Goal: Task Accomplishment & Management: Use online tool/utility

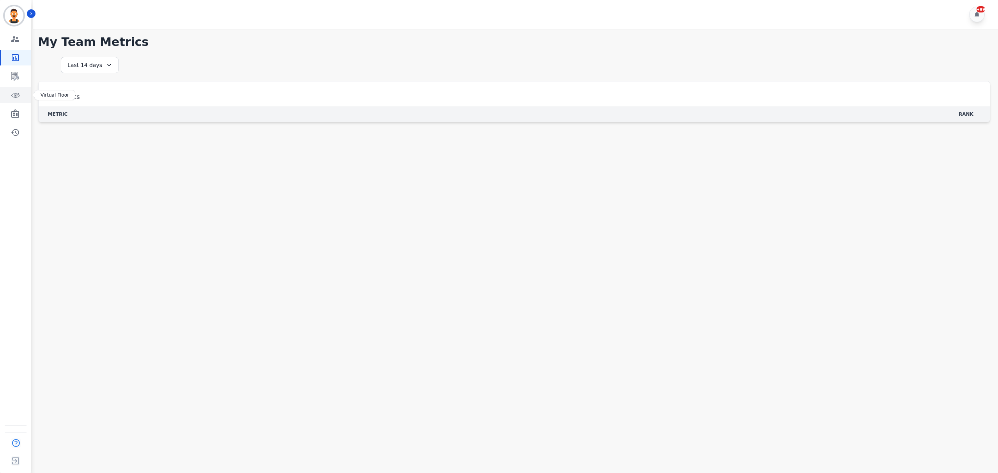
click at [19, 90] on link "Sidebar" at bounding box center [16, 95] width 30 height 16
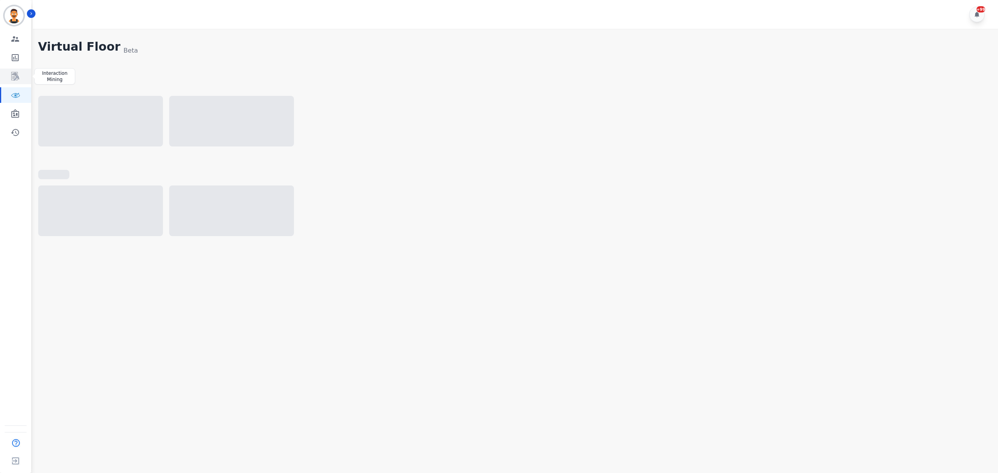
click at [20, 80] on link "Sidebar" at bounding box center [16, 77] width 30 height 16
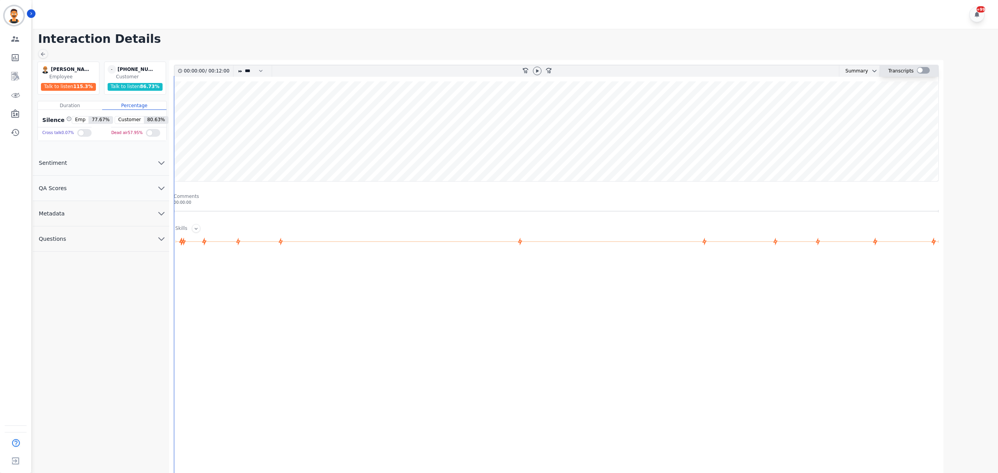
click at [924, 71] on div at bounding box center [923, 70] width 13 height 7
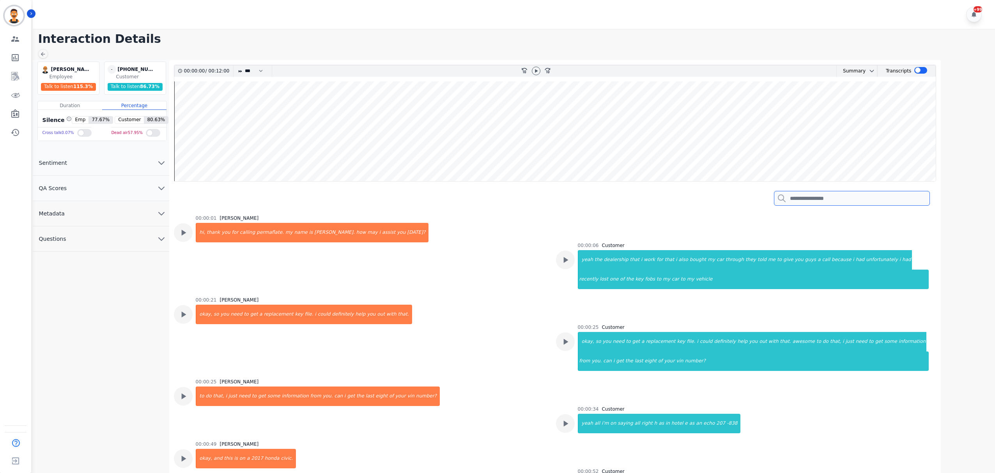
click at [803, 205] on input "search" at bounding box center [852, 198] width 156 height 15
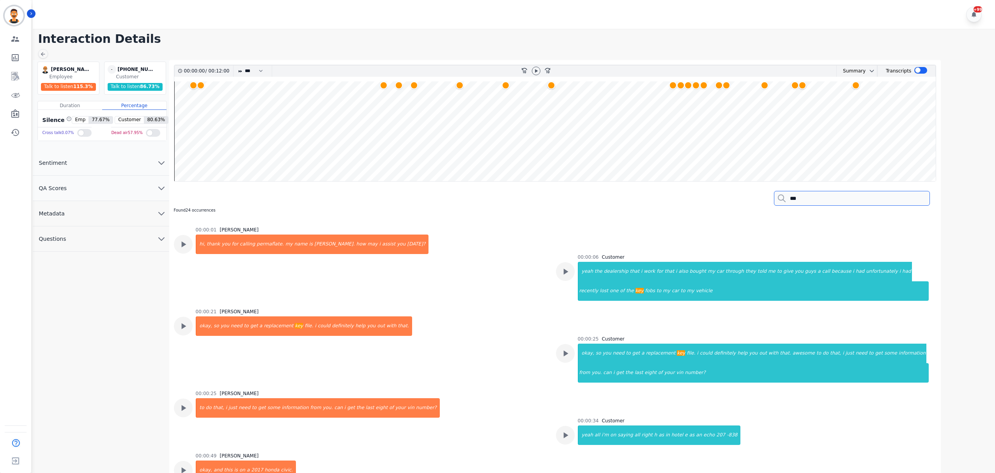
type input "***"
click at [381, 99] on wave at bounding box center [555, 131] width 762 height 100
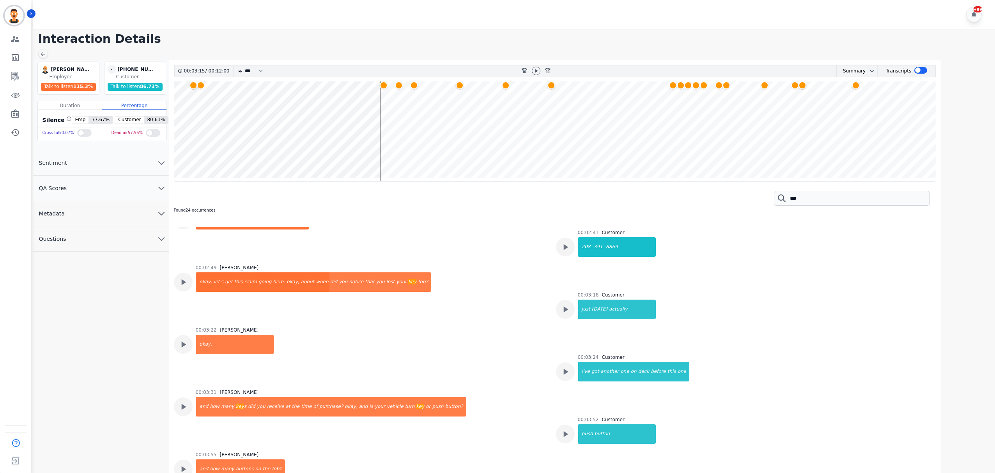
scroll to position [771, 0]
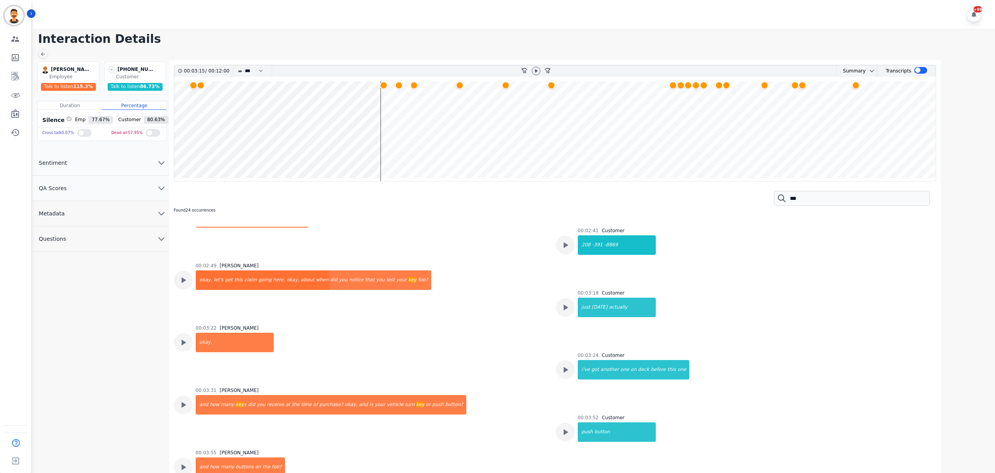
click at [394, 99] on wave at bounding box center [555, 131] width 762 height 100
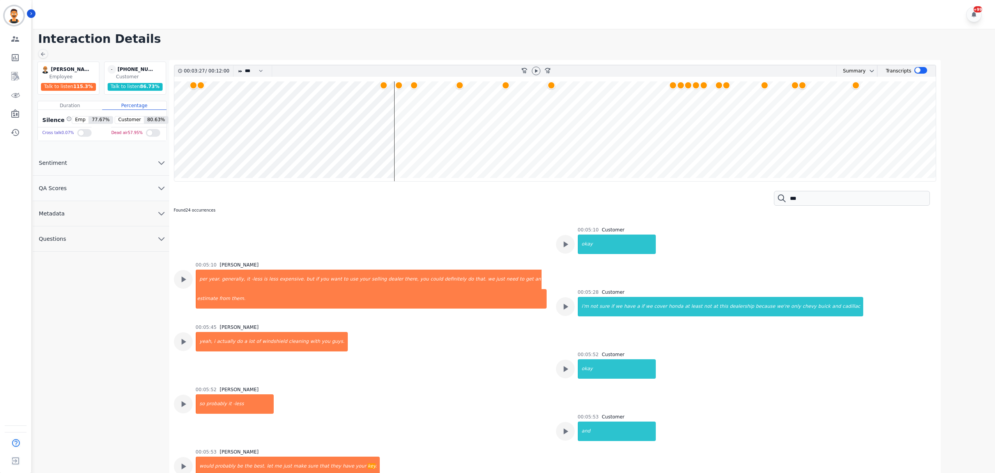
scroll to position [1235, 0]
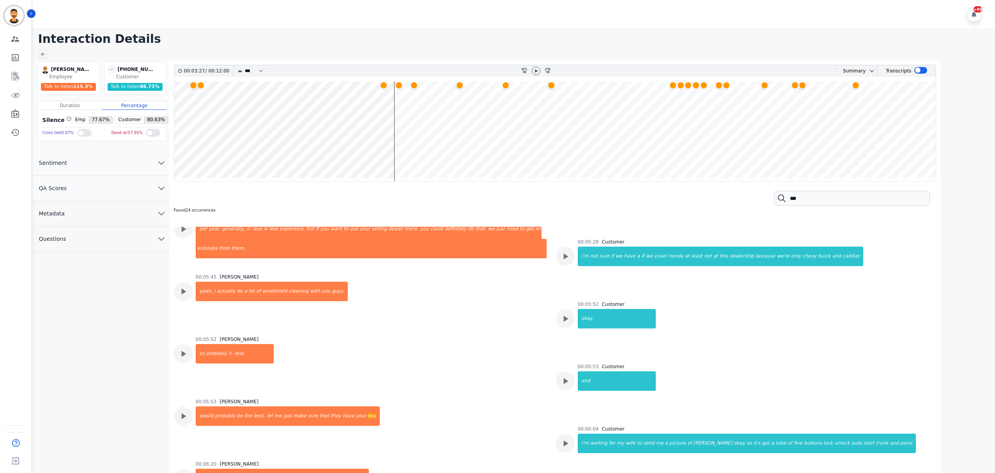
click at [460, 119] on wave at bounding box center [555, 131] width 762 height 100
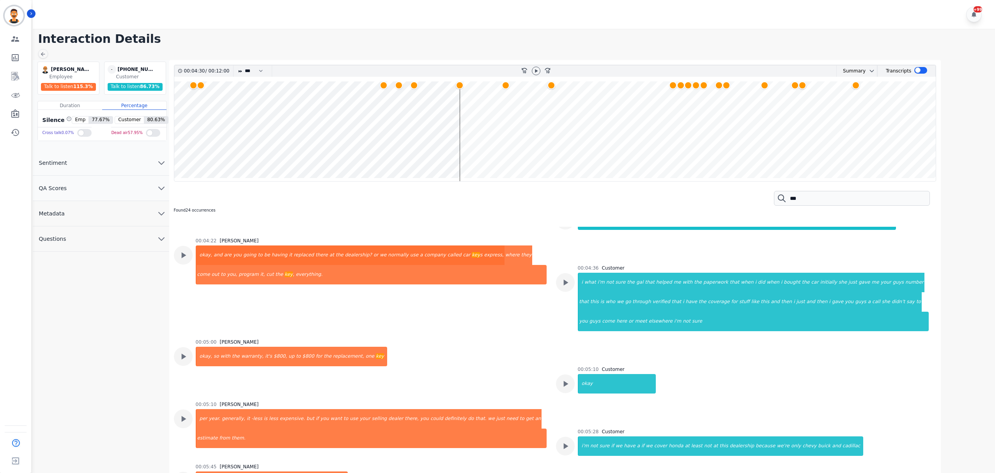
scroll to position [1039, 0]
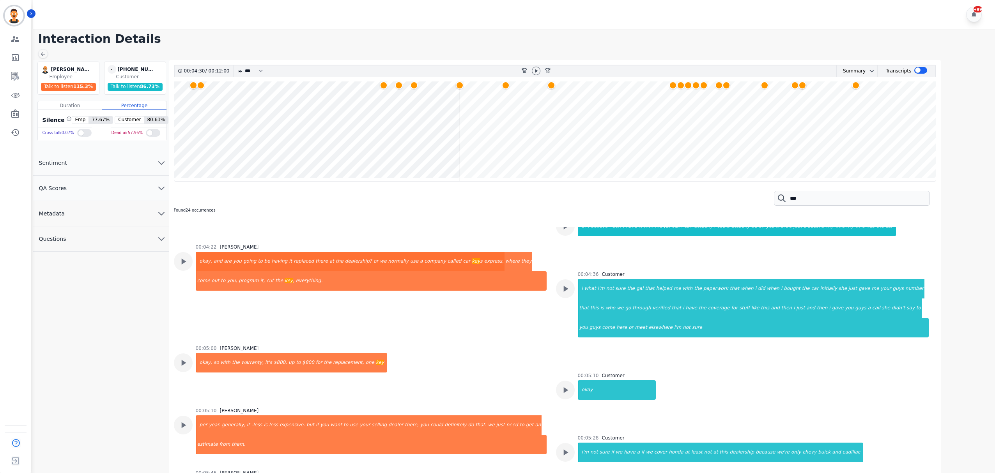
click at [506, 115] on wave at bounding box center [555, 131] width 762 height 100
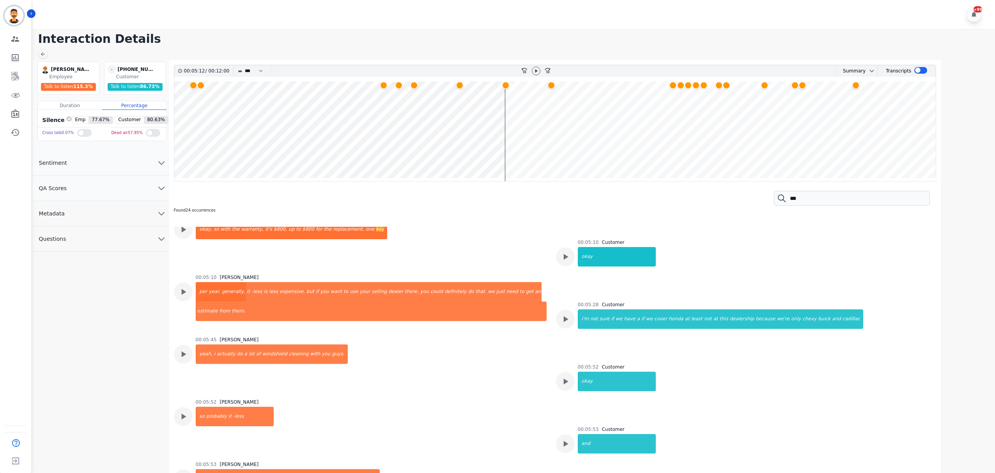
scroll to position [1173, 0]
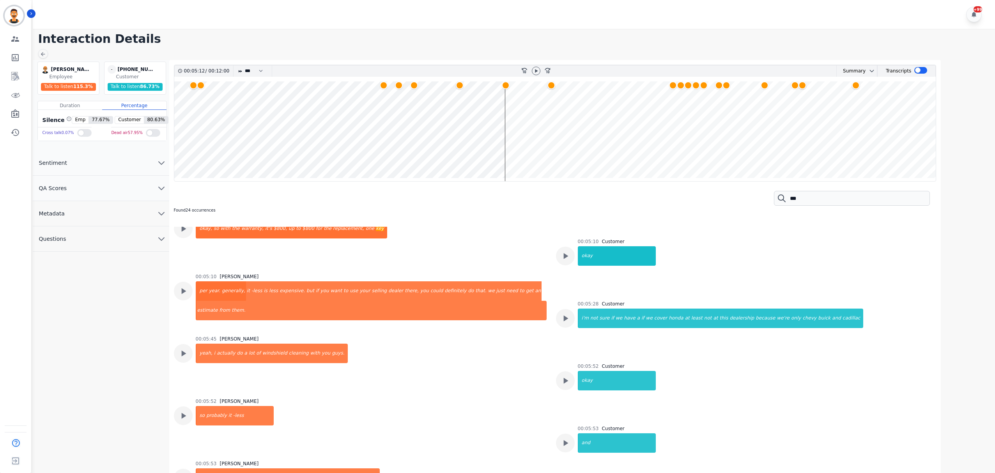
click at [555, 108] on wave at bounding box center [555, 131] width 762 height 100
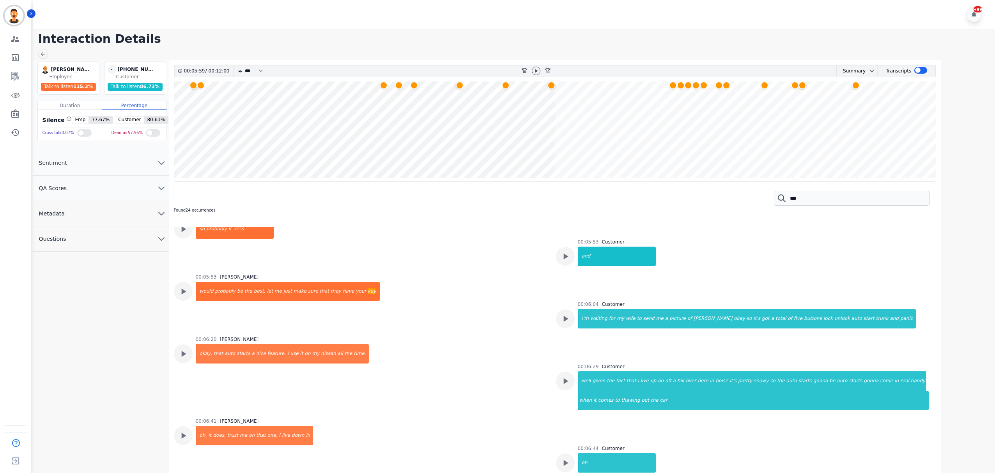
scroll to position [1374, 0]
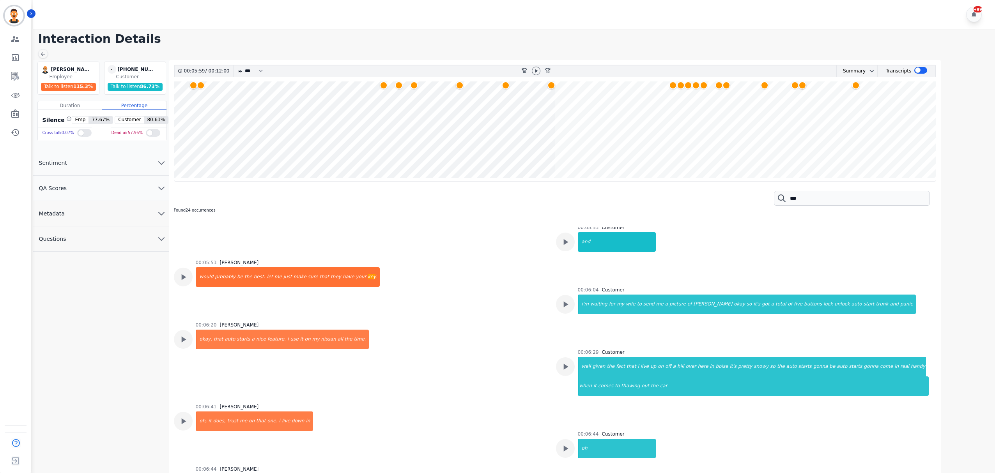
click at [669, 91] on wave at bounding box center [555, 131] width 762 height 100
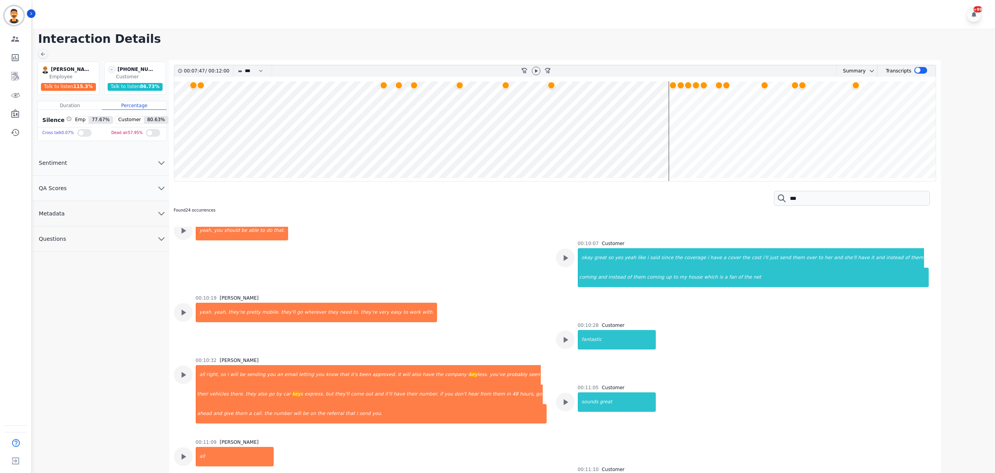
scroll to position [3319, 0]
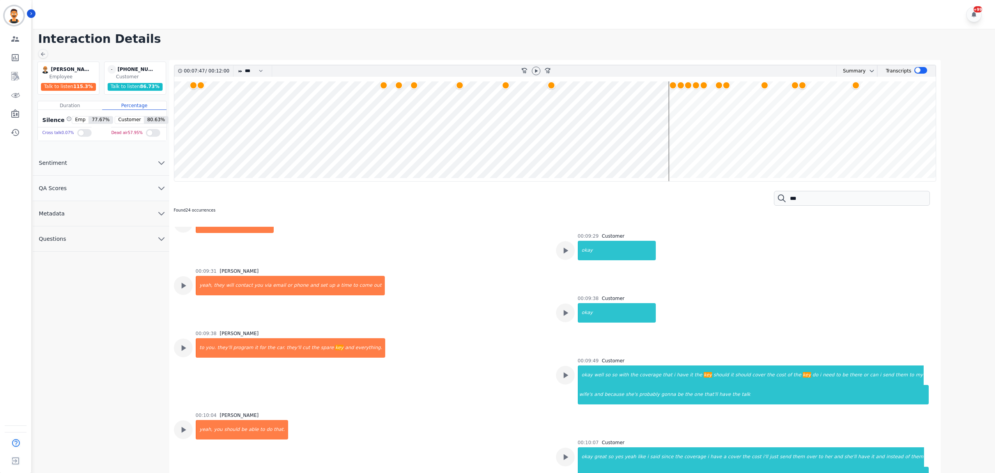
click at [551, 94] on wave at bounding box center [555, 131] width 762 height 100
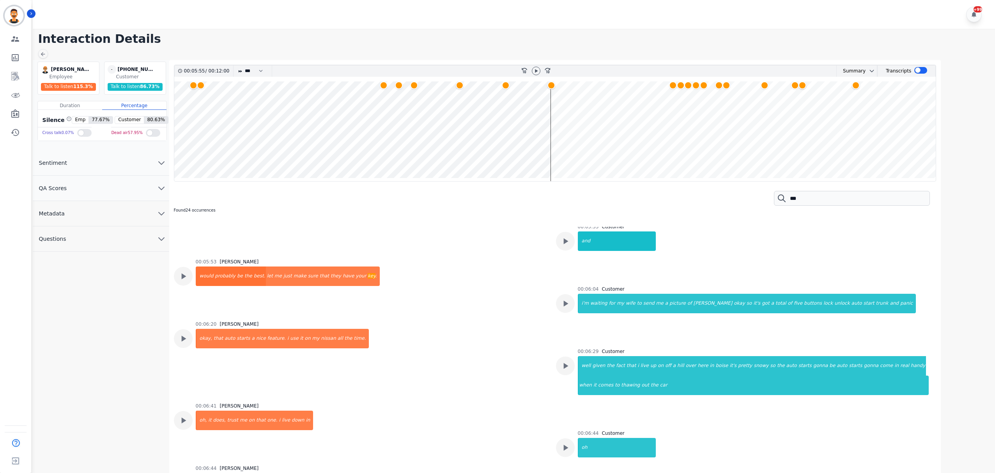
scroll to position [1374, 0]
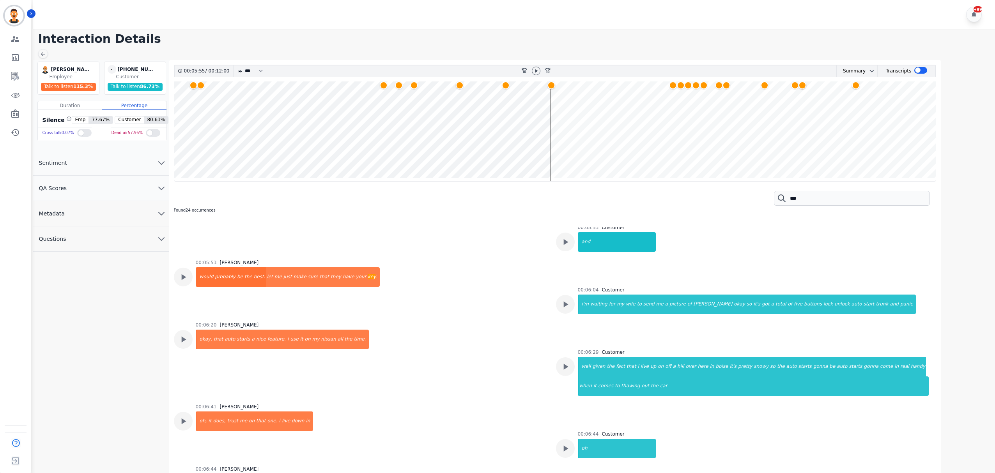
click at [536, 76] on div at bounding box center [536, 70] width 12 height 11
click at [536, 70] on icon at bounding box center [536, 71] width 6 height 6
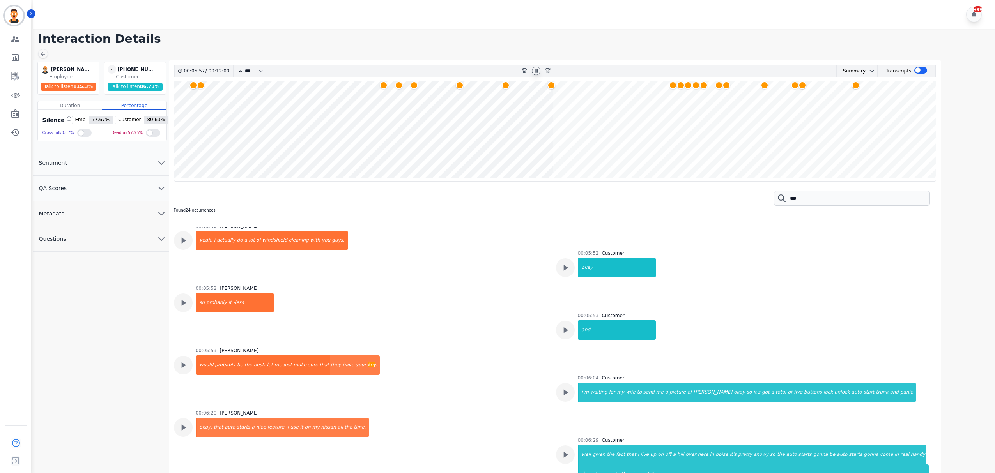
scroll to position [1115, 0]
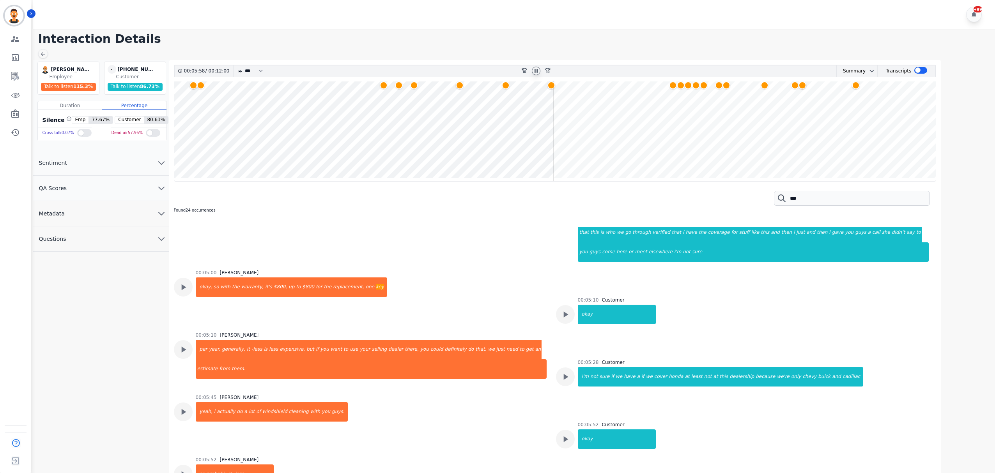
click at [457, 103] on wave at bounding box center [555, 131] width 762 height 100
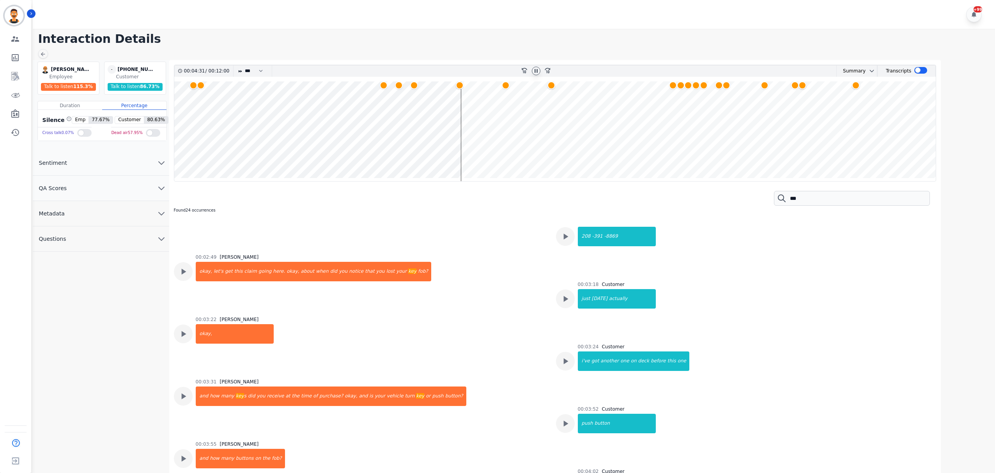
scroll to position [727, 0]
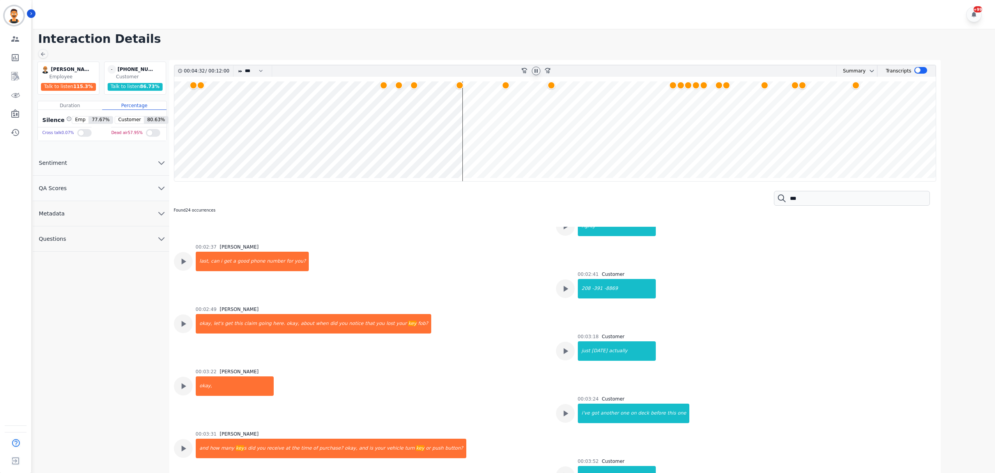
click at [384, 108] on wave at bounding box center [555, 131] width 762 height 100
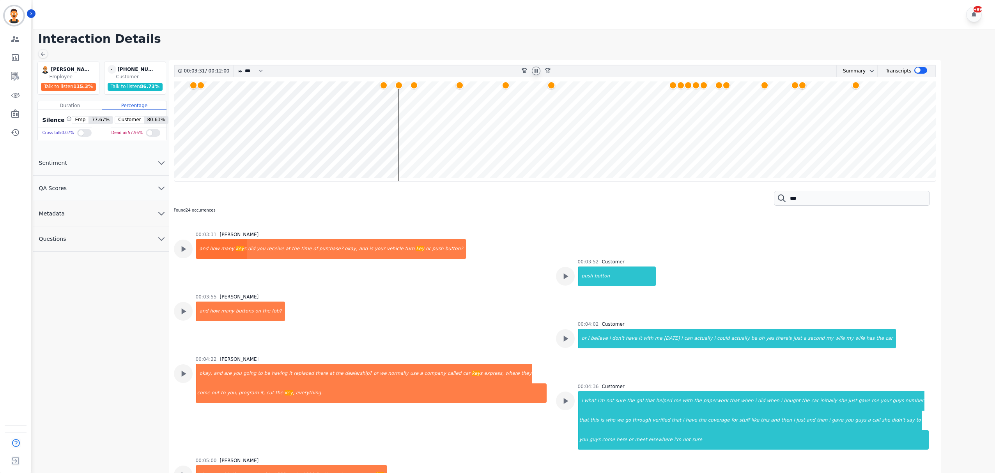
scroll to position [875, 0]
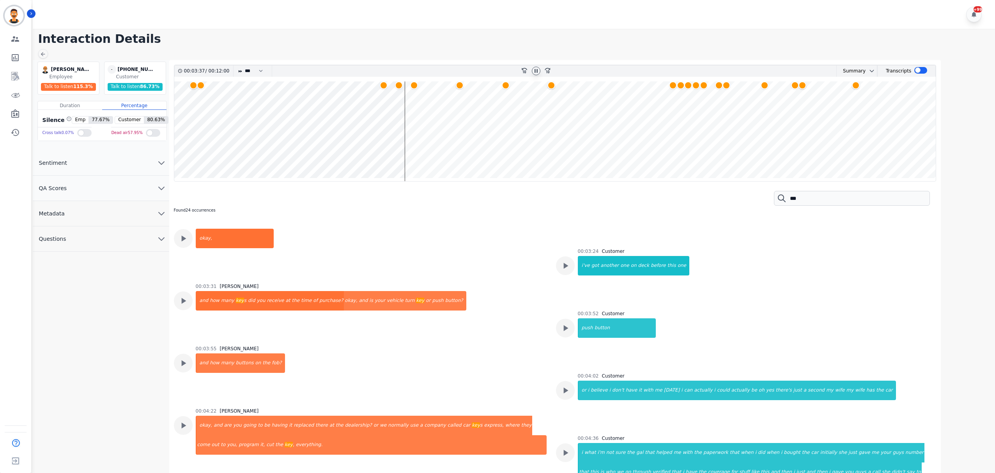
click at [539, 70] on icon at bounding box center [536, 71] width 6 height 6
